Goal: Task Accomplishment & Management: Manage account settings

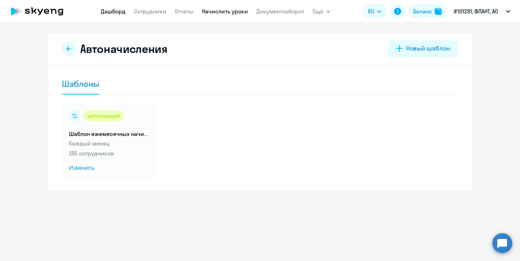
click at [112, 10] on link "Дашборд" at bounding box center [113, 11] width 25 height 7
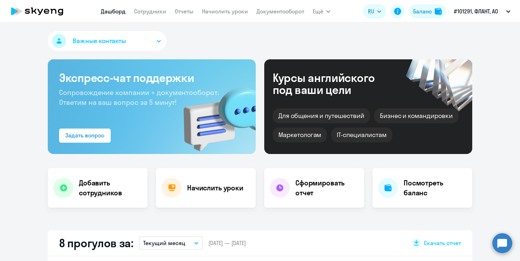
click at [150, 15] on app-menu-item-link "Сотрудники" at bounding box center [150, 11] width 32 height 9
click at [149, 12] on link "Сотрудники" at bounding box center [150, 11] width 32 height 7
select select "30"
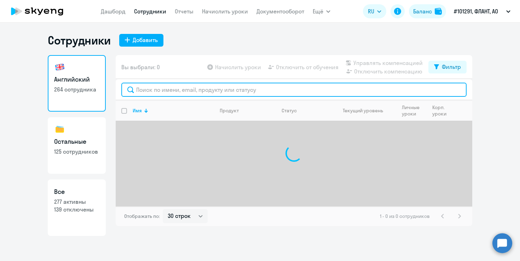
click at [166, 92] on input "text" at bounding box center [293, 90] width 345 height 14
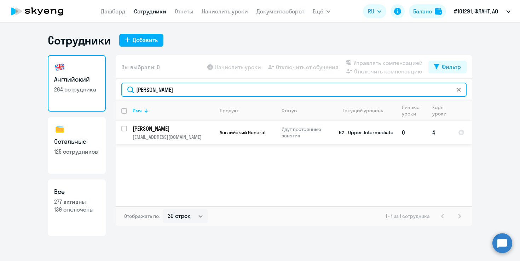
type input "[PERSON_NAME]"
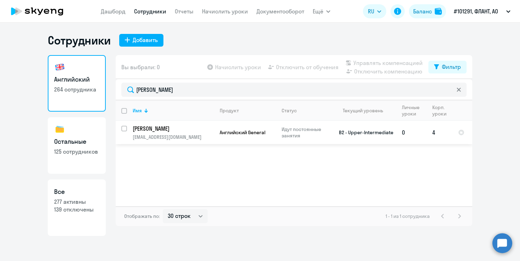
click at [129, 129] on td "[PERSON_NAME] [PERSON_NAME][EMAIL_ADDRESS][DOMAIN_NAME]" at bounding box center [170, 132] width 87 height 23
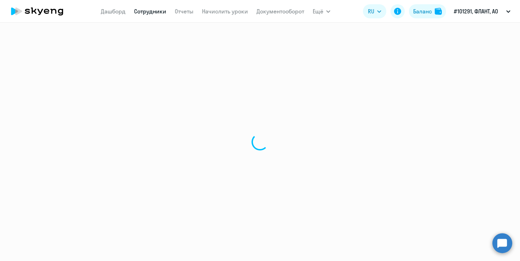
select select "english"
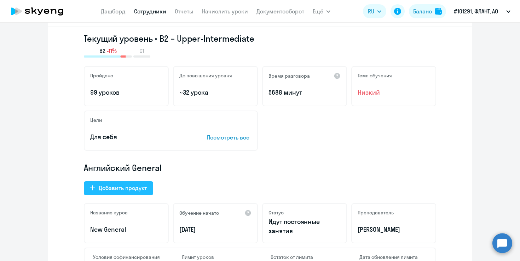
click at [122, 187] on div "Добавить продукт" at bounding box center [123, 188] width 48 height 8
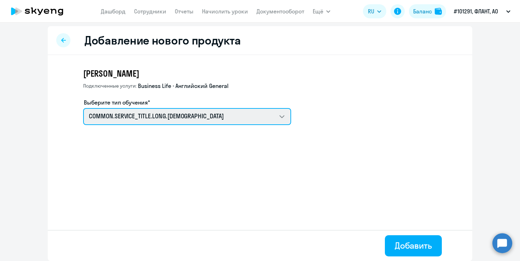
click at [136, 118] on select "COMMON.SERVICE_TITLE.LONG.[DEMOGRAPHIC_DATA] COMMON.SERVICE_TITLE.LONG.[DEMOGRA…" at bounding box center [187, 116] width 208 height 17
select select "english_adult_native_speaker"
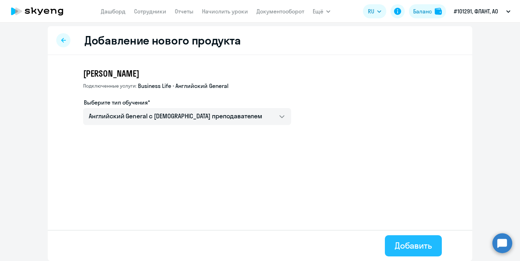
click at [405, 247] on div "Добавить" at bounding box center [413, 245] width 37 height 11
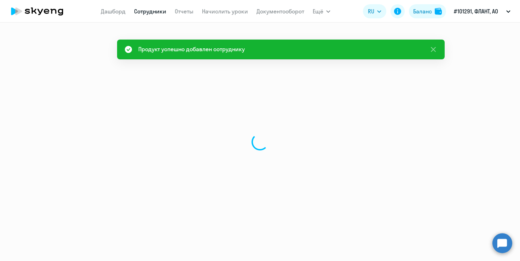
select select "english"
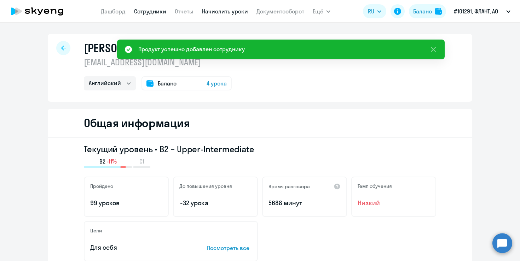
click at [234, 12] on link "Начислить уроки" at bounding box center [225, 11] width 46 height 7
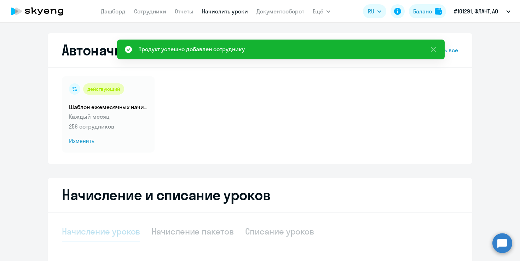
select select "10"
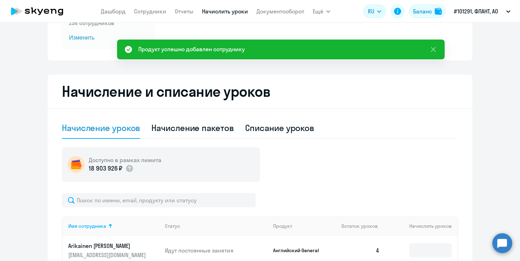
scroll to position [116, 0]
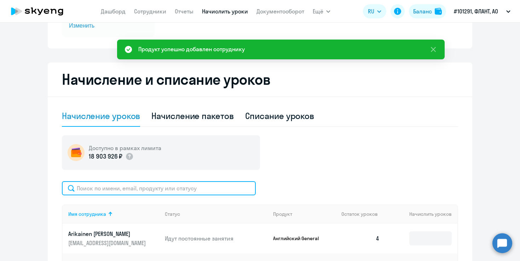
click at [180, 195] on input "text" at bounding box center [159, 188] width 194 height 14
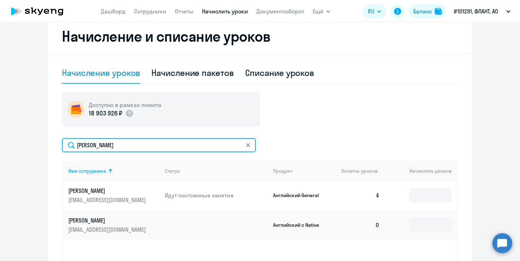
scroll to position [222, 0]
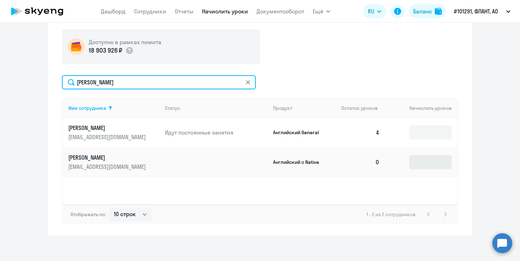
type input "[PERSON_NAME]"
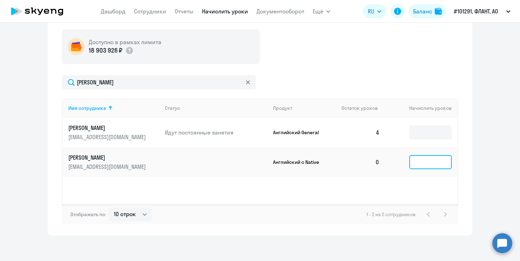
click at [434, 166] on input at bounding box center [430, 162] width 42 height 14
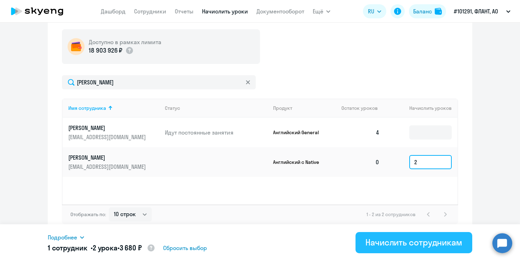
type input "2"
click at [436, 250] on button "Начислить сотрудникам" at bounding box center [413, 242] width 117 height 21
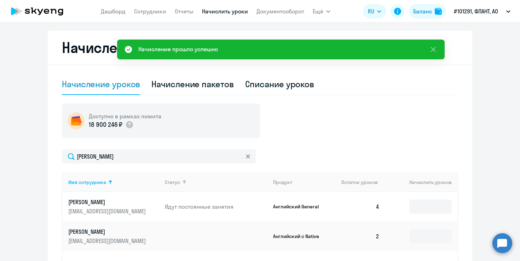
scroll to position [143, 0]
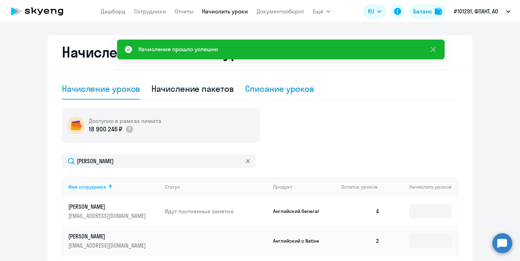
click at [272, 93] on div "Списание уроков" at bounding box center [279, 88] width 69 height 11
select select "10"
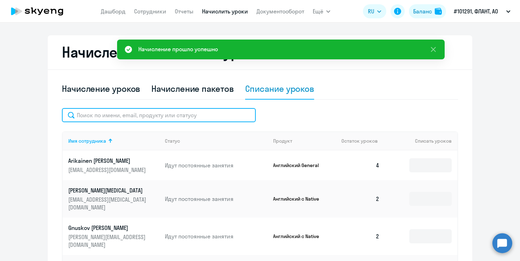
click at [168, 117] on input "text" at bounding box center [159, 115] width 194 height 14
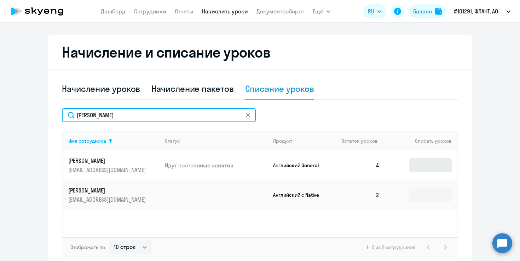
type input "[PERSON_NAME]"
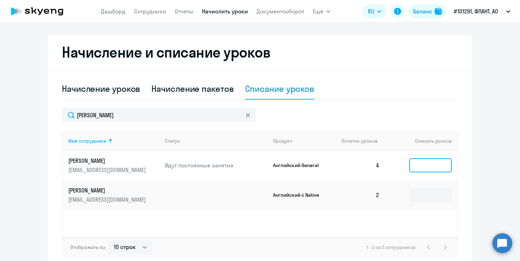
click at [416, 163] on input at bounding box center [430, 165] width 42 height 14
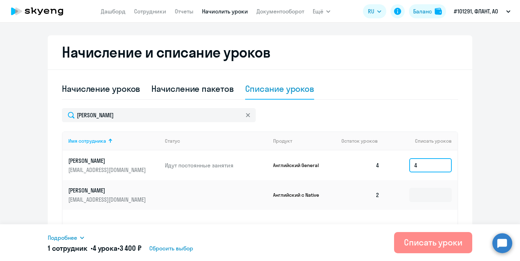
type input "4"
click at [415, 241] on div "Списать уроки" at bounding box center [433, 242] width 58 height 11
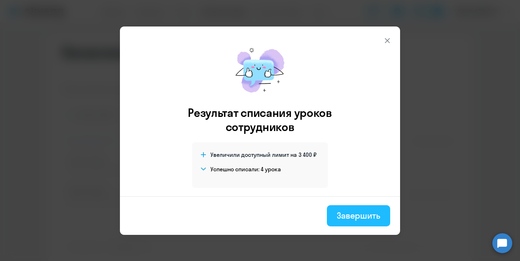
click at [355, 212] on div "Завершить" at bounding box center [359, 215] width 44 height 11
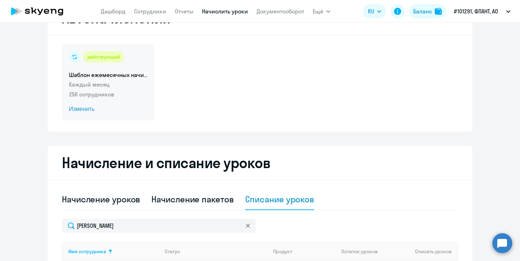
scroll to position [34, 0]
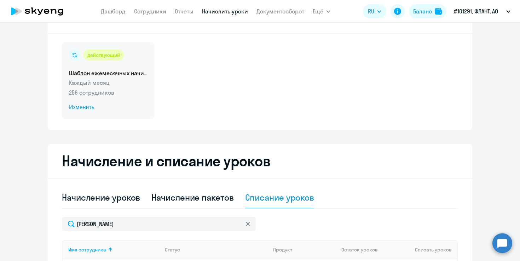
click at [83, 105] on span "Изменить" at bounding box center [108, 107] width 79 height 8
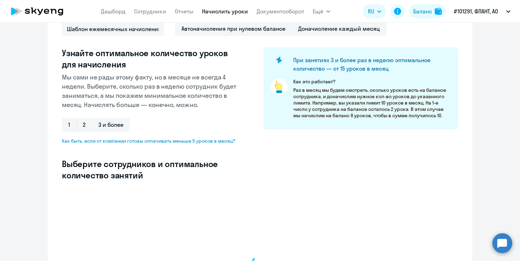
scroll to position [135, 0]
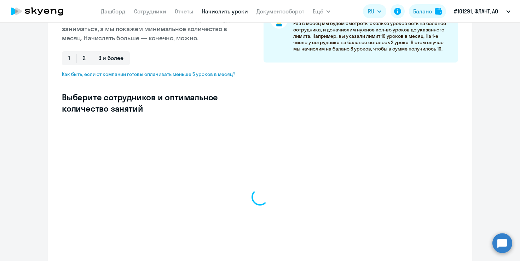
select select "10"
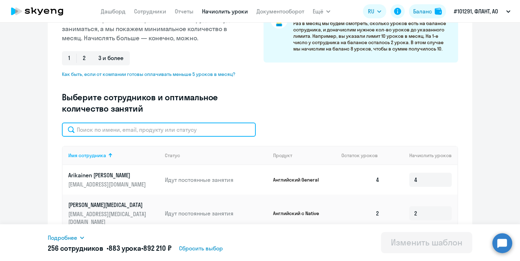
click at [138, 126] on input "text" at bounding box center [159, 130] width 194 height 14
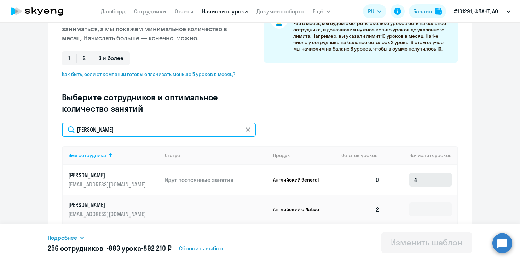
type input "[PERSON_NAME]"
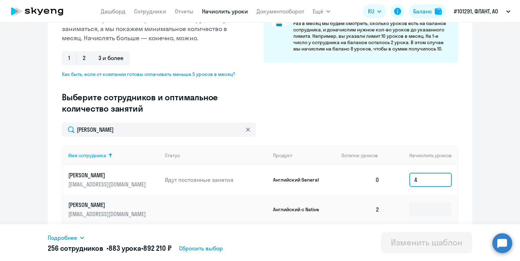
drag, startPoint x: 420, startPoint y: 181, endPoint x: 396, endPoint y: 174, distance: 25.1
click at [396, 174] on td "4" at bounding box center [421, 180] width 72 height 30
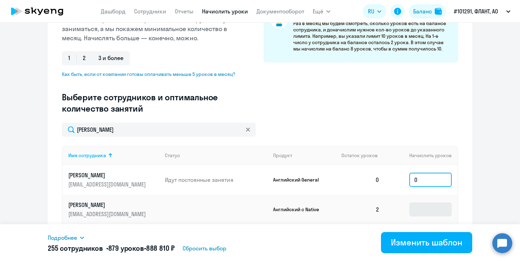
type input "0"
click at [418, 210] on input at bounding box center [430, 210] width 42 height 14
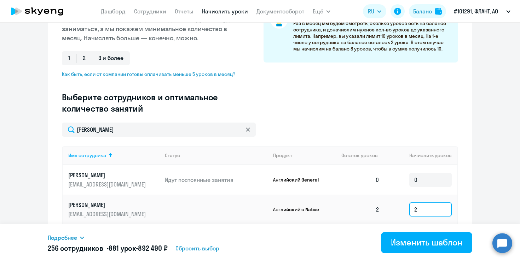
scroll to position [168, 0]
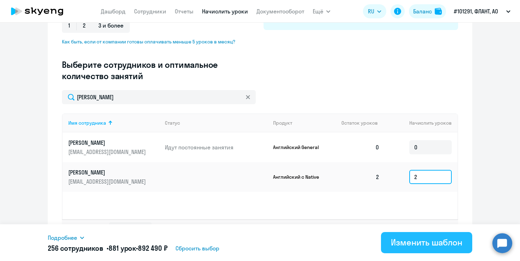
type input "2"
click at [428, 241] on div "Изменить шаблон" at bounding box center [426, 242] width 71 height 11
